Goal: Check status: Check status

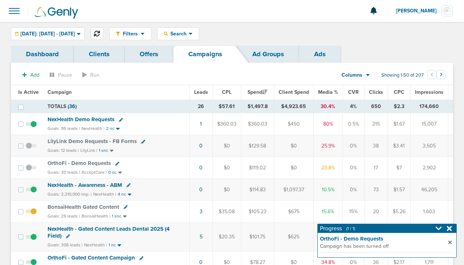
click at [100, 35] on icon at bounding box center [97, 34] width 6 height 6
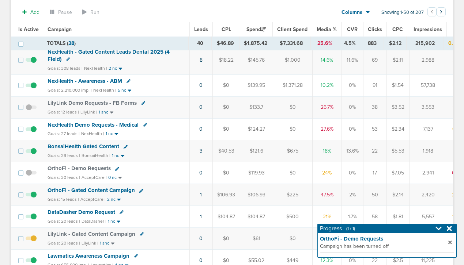
scroll to position [97, 0]
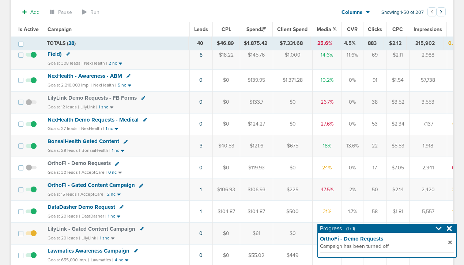
click at [88, 184] on span "OrthoFi - Gated Content Campaign" at bounding box center [91, 185] width 87 height 7
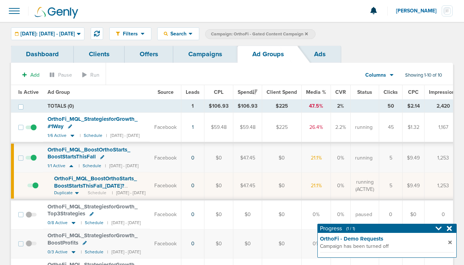
click at [32, 162] on span at bounding box center [31, 162] width 11 height 0
click at [31, 160] on input "checkbox" at bounding box center [31, 160] width 0 height 0
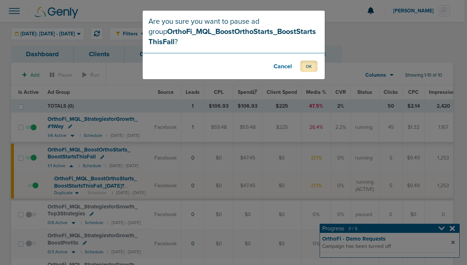
click at [311, 63] on button "OK" at bounding box center [308, 66] width 17 height 11
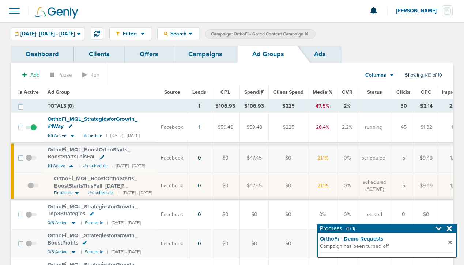
click at [206, 55] on link "Campaigns" at bounding box center [205, 54] width 64 height 17
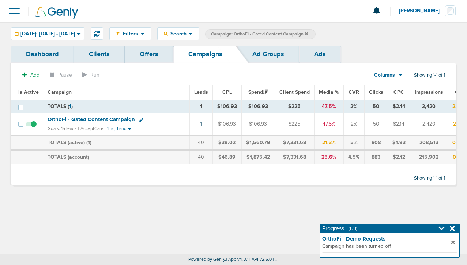
click at [308, 34] on icon at bounding box center [306, 34] width 3 height 4
